Goal: Understand process/instructions: Learn about a topic

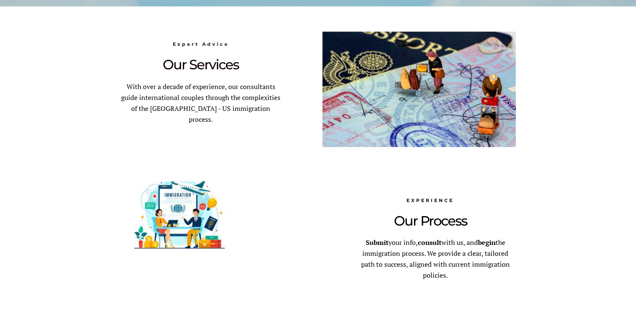
scroll to position [504, 0]
